Goal: Task Accomplishment & Management: Use online tool/utility

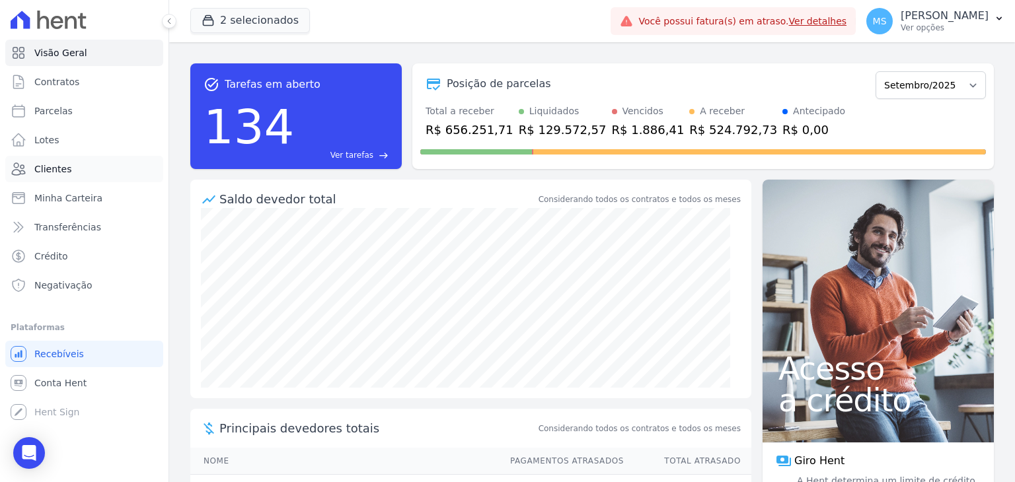
click at [46, 156] on link "Clientes" at bounding box center [84, 169] width 158 height 26
click at [52, 166] on span "Clientes" at bounding box center [52, 168] width 37 height 13
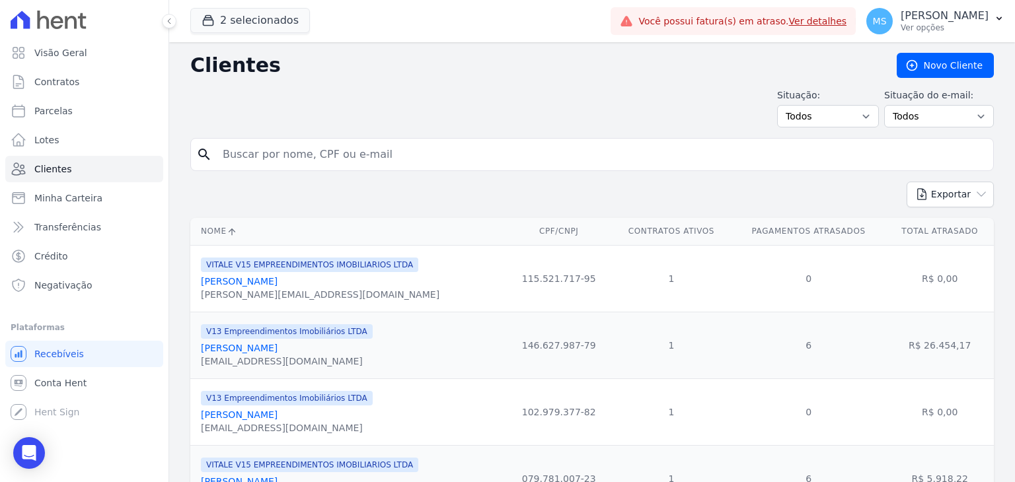
click at [261, 157] on input "search" at bounding box center [601, 154] width 773 height 26
type input "[PERSON_NAME]"
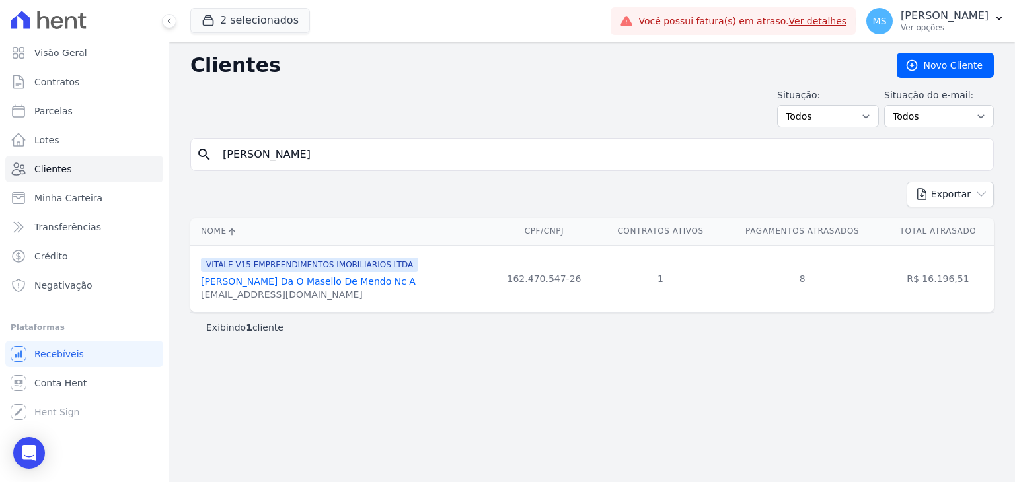
click at [256, 279] on link "[PERSON_NAME] Da O Masello De Mendo Nc A" at bounding box center [308, 281] width 215 height 11
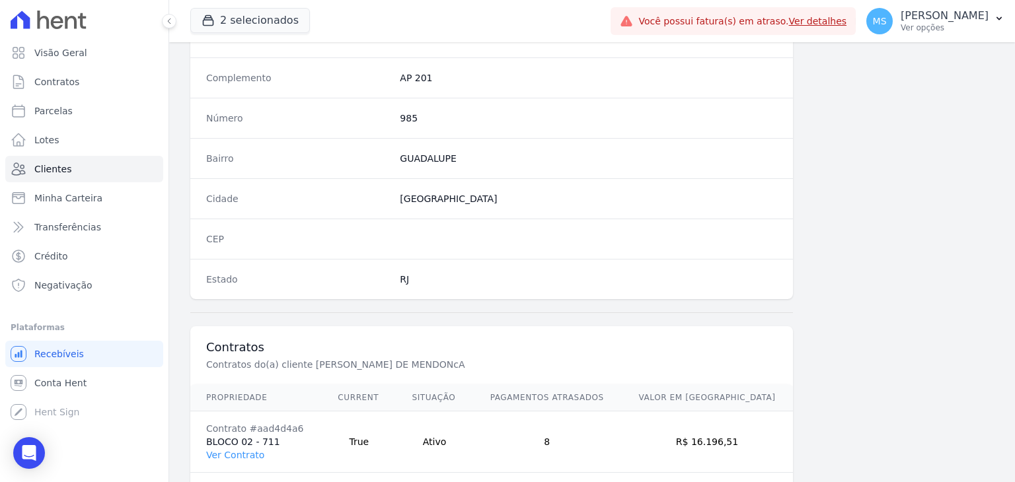
scroll to position [750, 0]
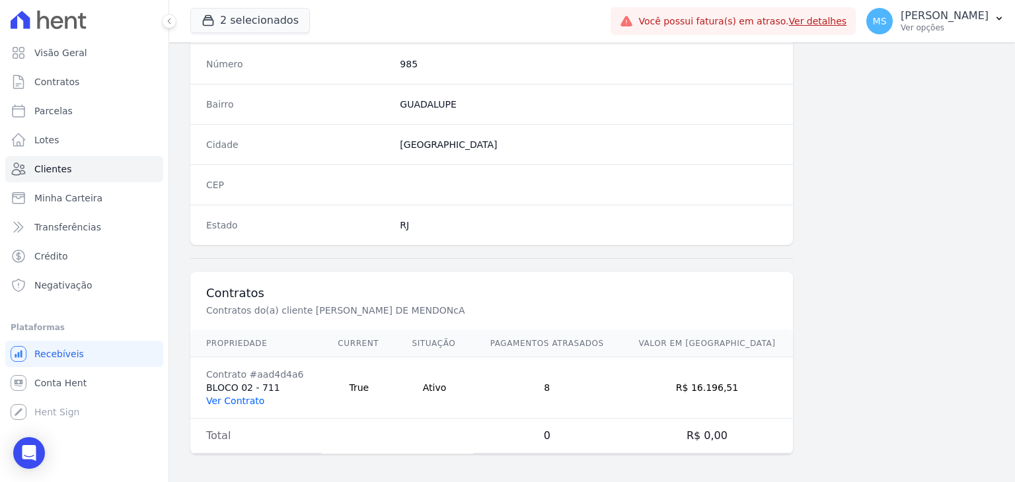
click at [244, 398] on link "Ver Contrato" at bounding box center [235, 401] width 58 height 11
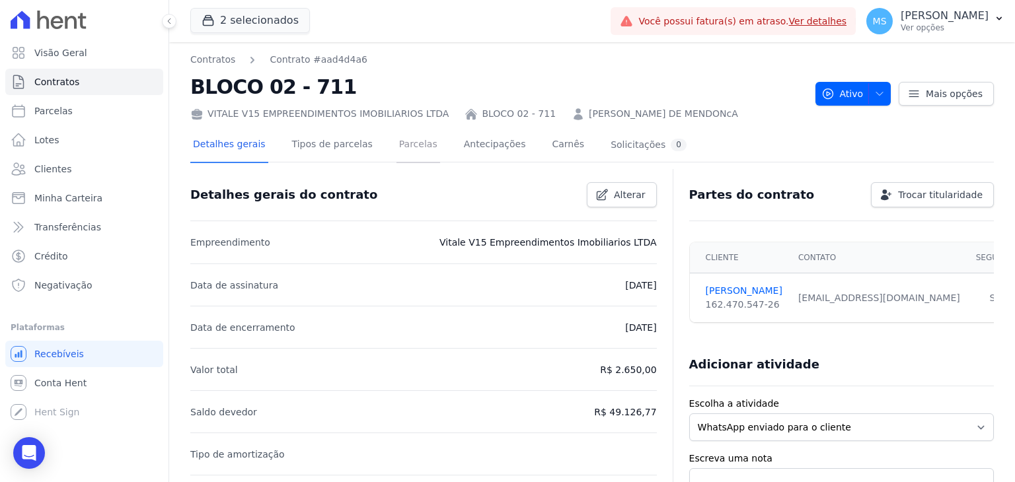
click at [412, 141] on link "Parcelas" at bounding box center [418, 145] width 44 height 35
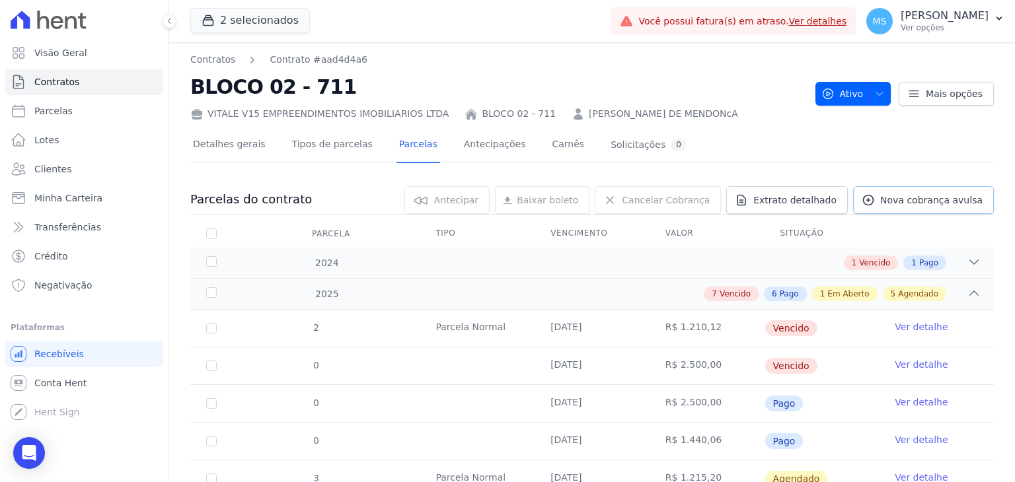
click at [894, 197] on span "Nova cobrança avulsa" at bounding box center [931, 200] width 102 height 13
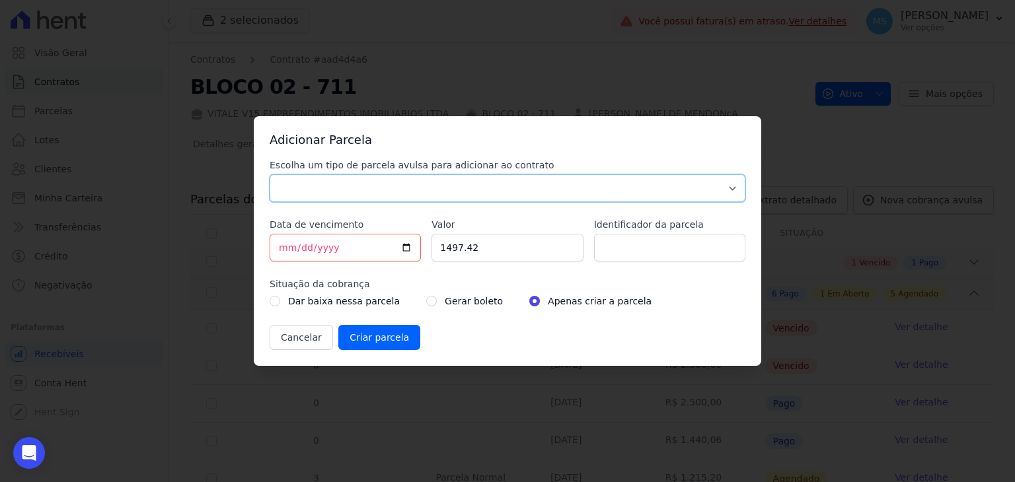
click at [296, 188] on select "Parcela Normal Sinal Caução Intercalada Chaves Pré Chaves Pós Chaves Taxas Quit…" at bounding box center [507, 188] width 476 height 28
select select "others"
click at [269, 174] on select "Parcela Normal Sinal Caução Intercalada Chaves Pré Chaves Pós Chaves Taxas Quit…" at bounding box center [507, 188] width 476 height 28
drag, startPoint x: 481, startPoint y: 250, endPoint x: 402, endPoint y: 250, distance: 79.3
click at [402, 250] on div "Escolha um tipo de parcela avulsa para adicionar ao contrato Parcela Normal Sin…" at bounding box center [507, 255] width 476 height 192
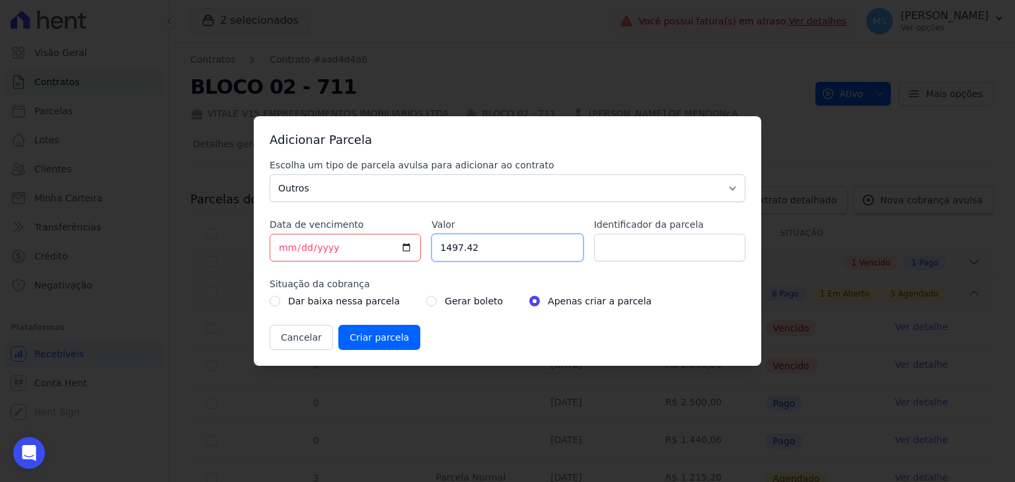
type input "0"
type input "1557.32"
type input "V"
type input "BOLETO AVULSO - 286626"
click at [426, 302] on input "radio" at bounding box center [431, 301] width 11 height 11
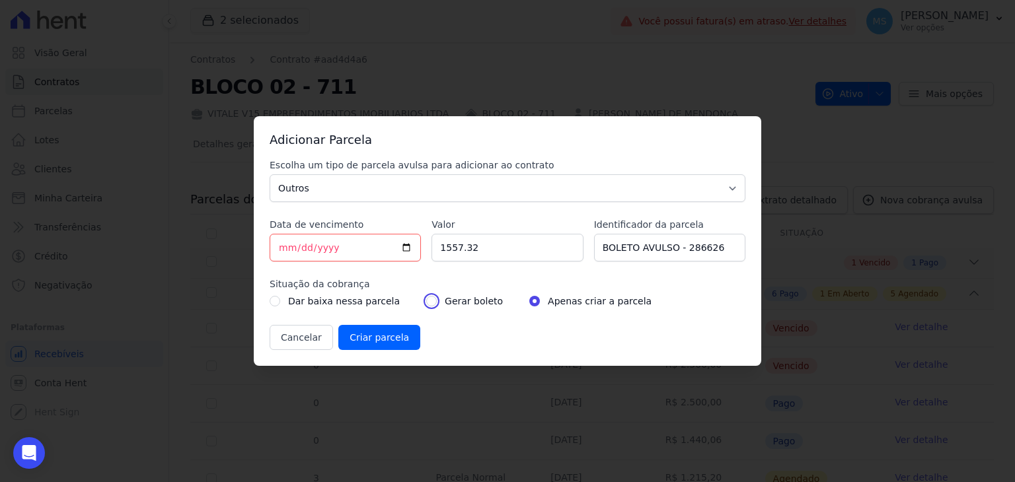
radio input "true"
click at [369, 339] on input "Criar parcela" at bounding box center [379, 337] width 82 height 25
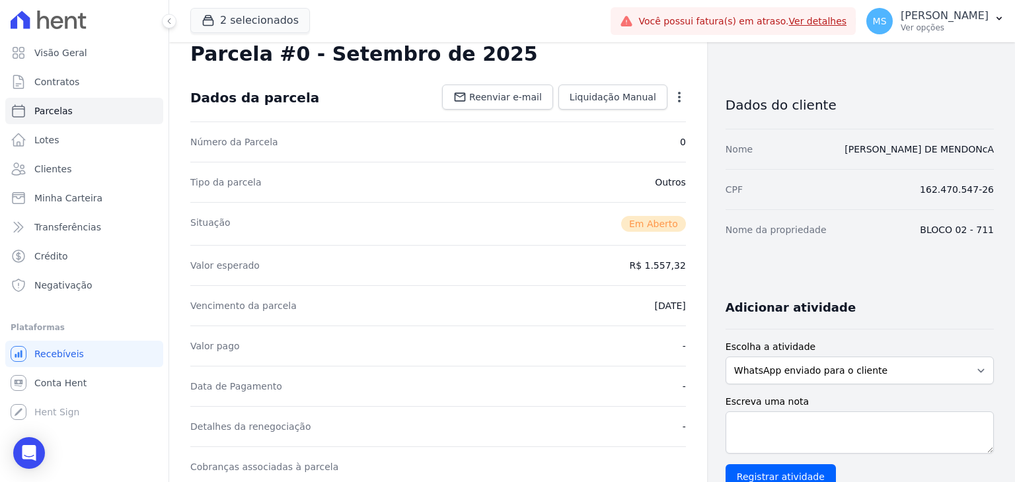
scroll to position [264, 0]
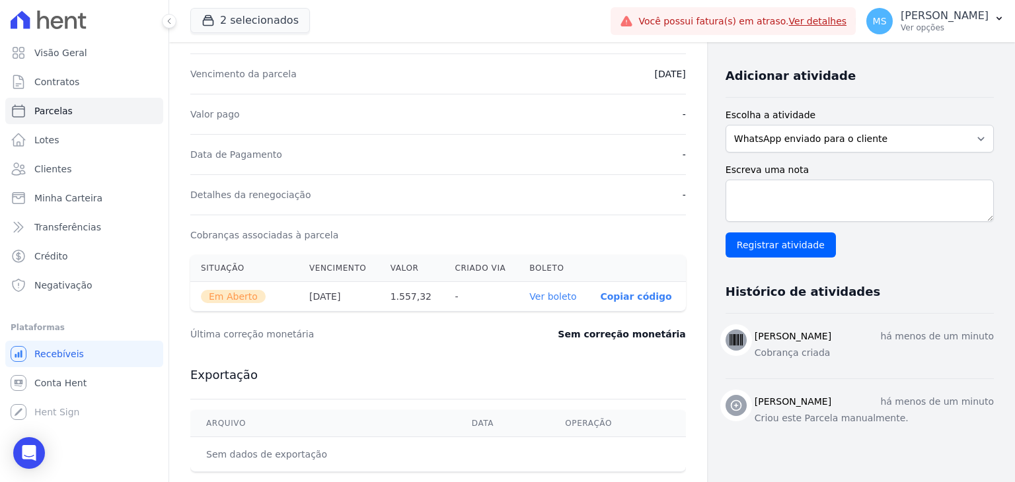
click at [555, 294] on link "Ver boleto" at bounding box center [552, 296] width 47 height 11
